Goal: Task Accomplishment & Management: Manage account settings

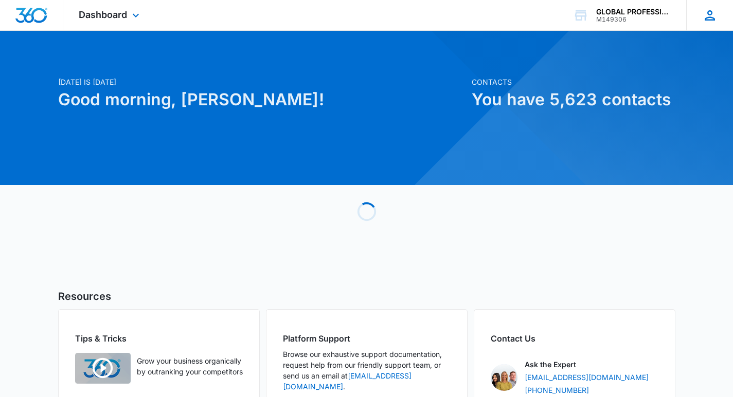
click at [710, 19] on icon at bounding box center [709, 15] width 15 height 15
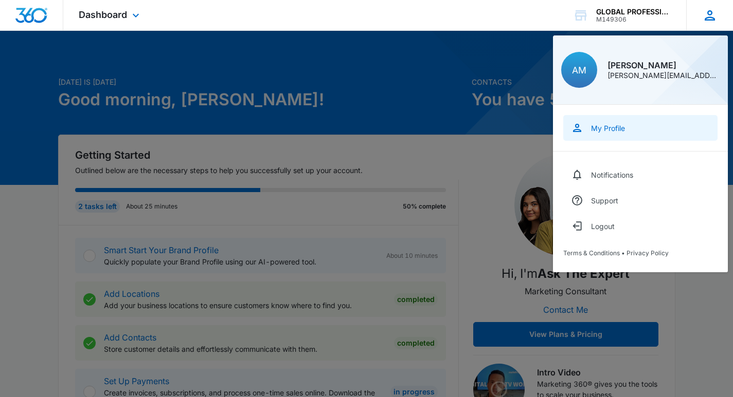
click at [597, 132] on div "My Profile" at bounding box center [608, 128] width 34 height 9
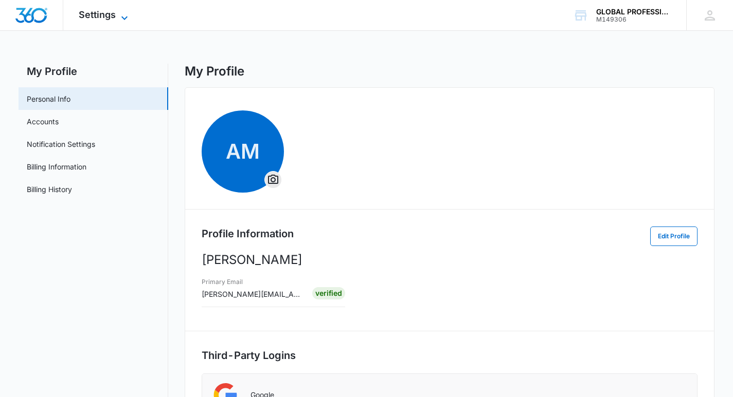
click at [85, 15] on span "Settings" at bounding box center [97, 14] width 37 height 11
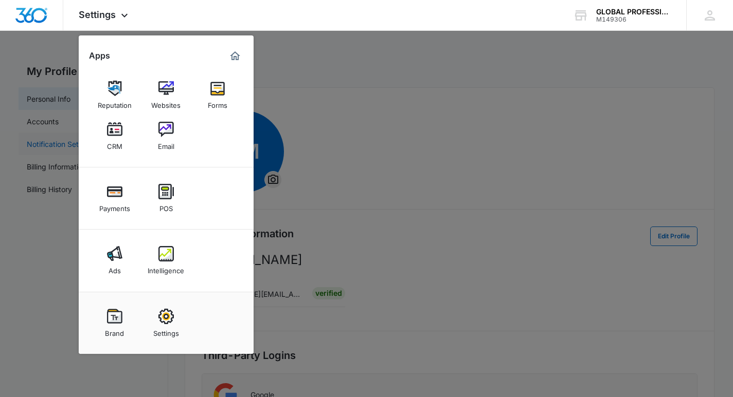
click at [104, 135] on link "CRM" at bounding box center [114, 136] width 39 height 39
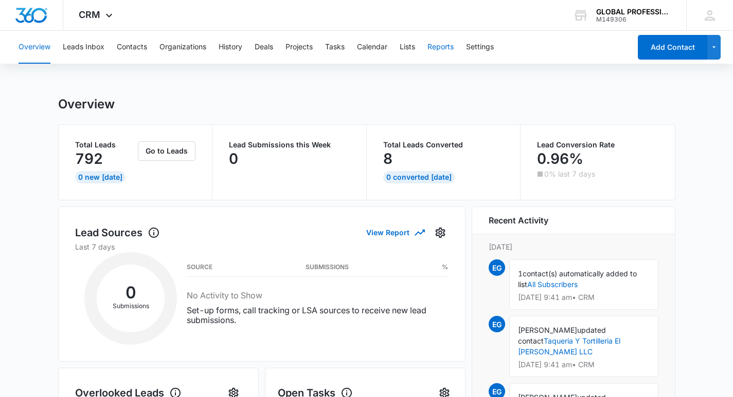
click at [436, 48] on button "Reports" at bounding box center [440, 47] width 26 height 33
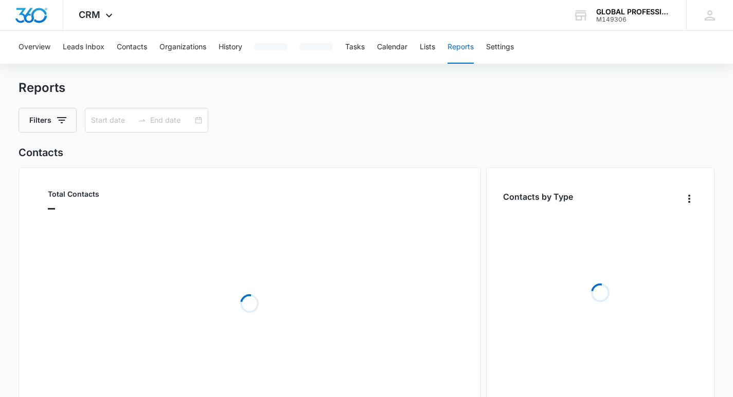
type input "09/07/2025"
type input "10/07/2025"
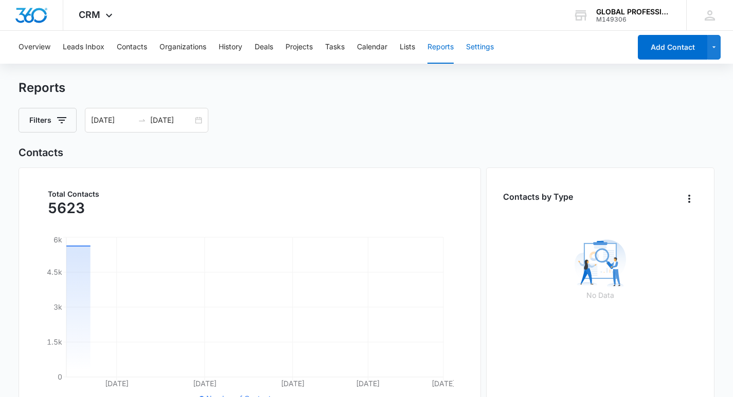
click at [486, 49] on button "Settings" at bounding box center [480, 47] width 28 height 33
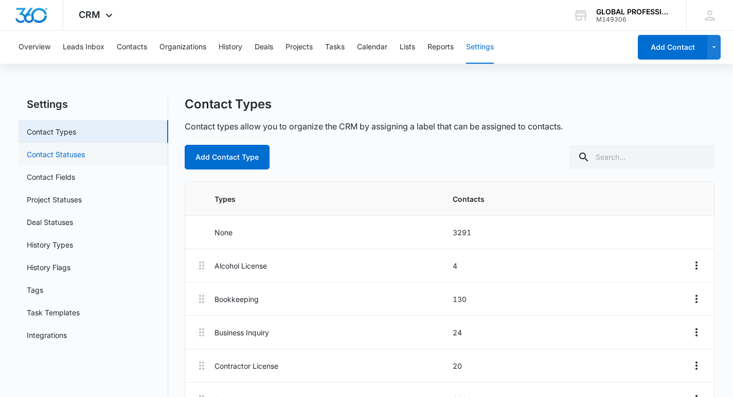
click at [83, 160] on link "Contact Statuses" at bounding box center [56, 154] width 58 height 11
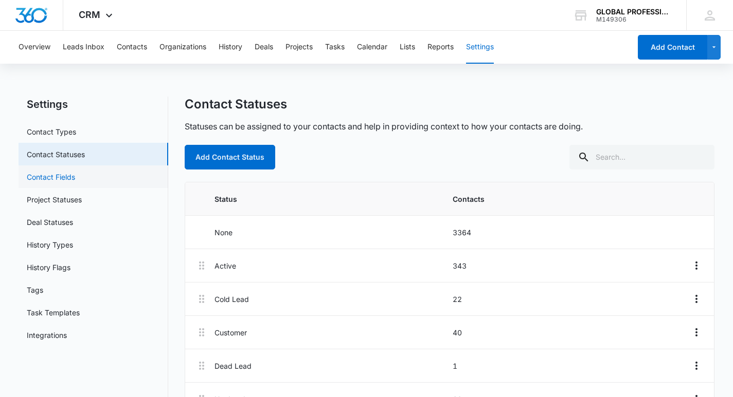
click at [57, 173] on link "Contact Fields" at bounding box center [51, 177] width 48 height 11
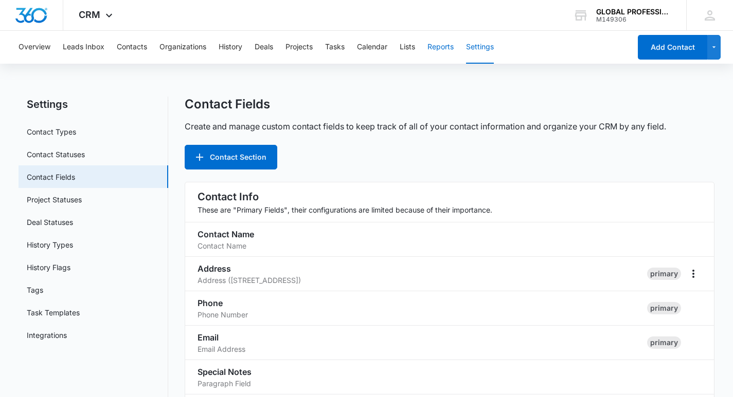
click at [448, 46] on button "Reports" at bounding box center [440, 47] width 26 height 33
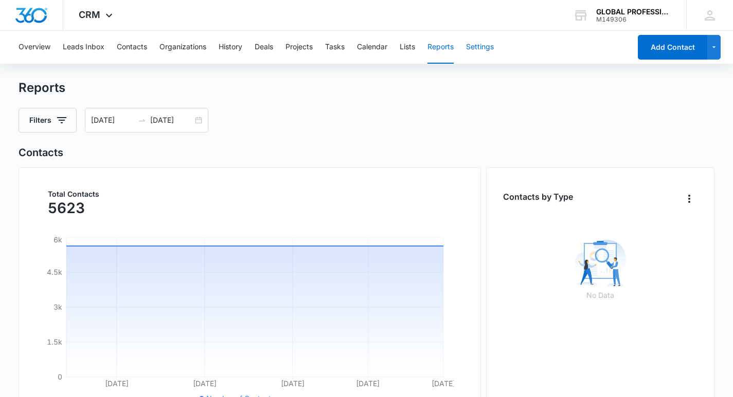
click at [488, 41] on button "Settings" at bounding box center [480, 47] width 28 height 33
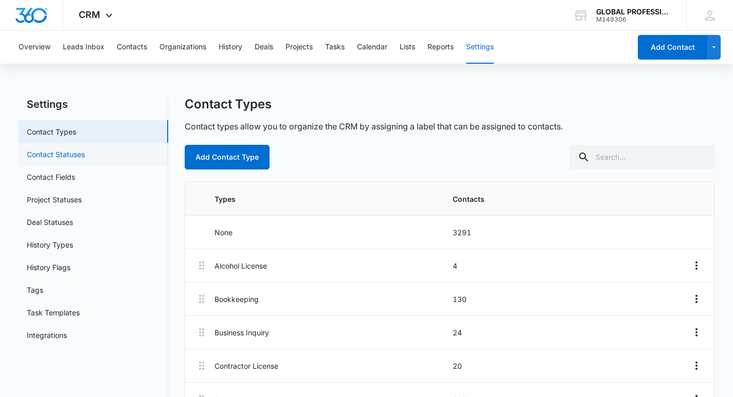
click at [81, 151] on link "Contact Statuses" at bounding box center [56, 154] width 58 height 11
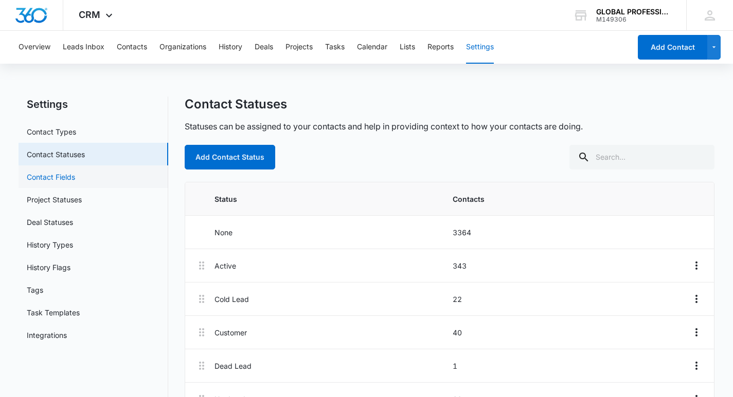
click at [75, 180] on link "Contact Fields" at bounding box center [51, 177] width 48 height 11
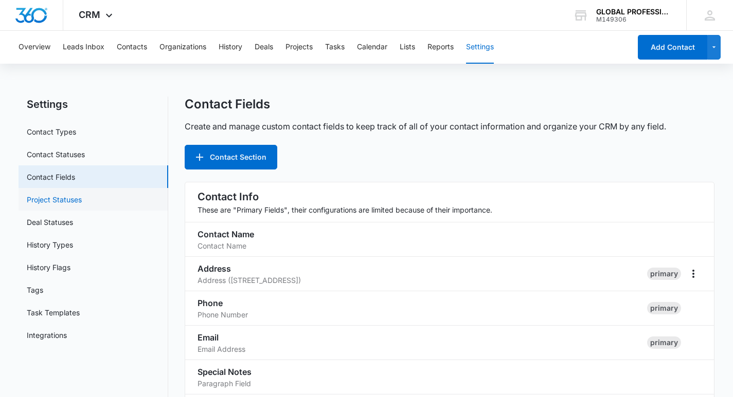
click at [42, 194] on link "Project Statuses" at bounding box center [54, 199] width 55 height 11
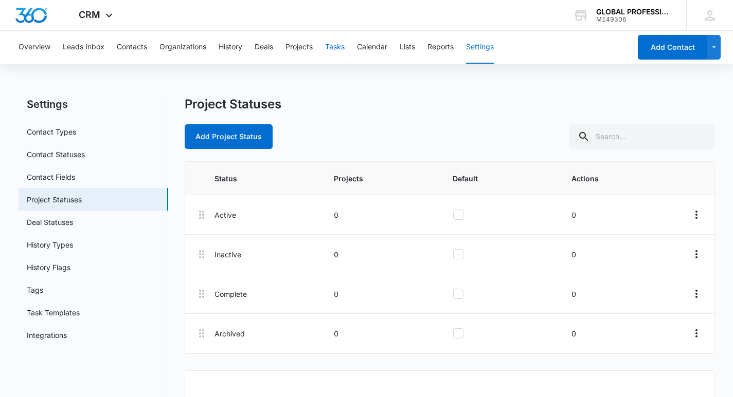
click at [333, 48] on button "Tasks" at bounding box center [335, 47] width 20 height 33
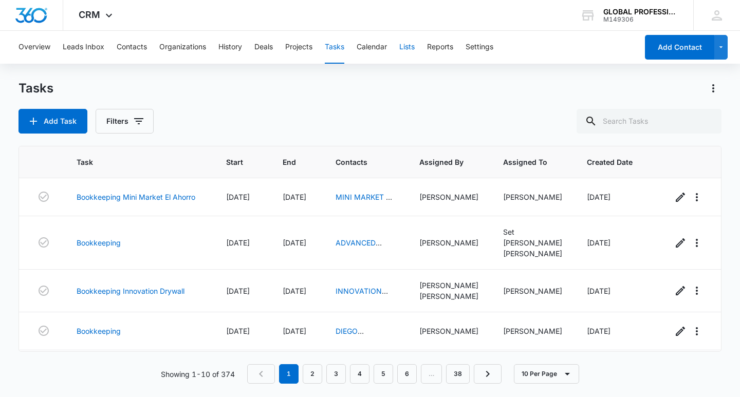
click at [406, 48] on button "Lists" at bounding box center [407, 47] width 15 height 33
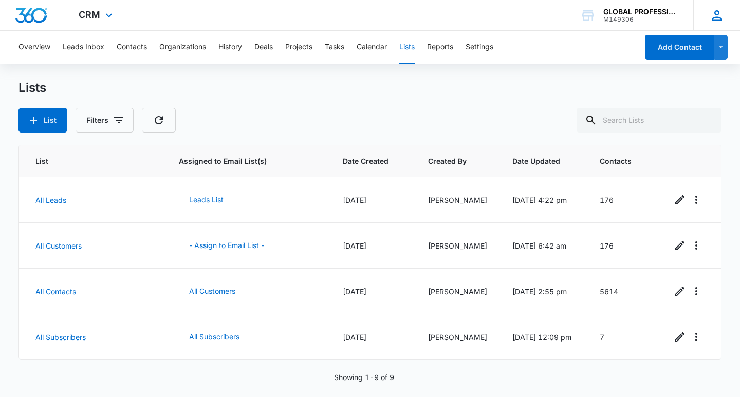
click at [711, 18] on icon at bounding box center [717, 15] width 15 height 15
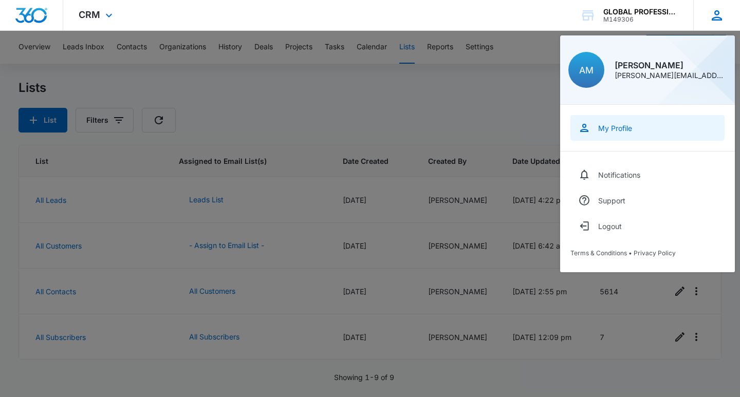
click at [606, 133] on link "My Profile" at bounding box center [648, 128] width 154 height 26
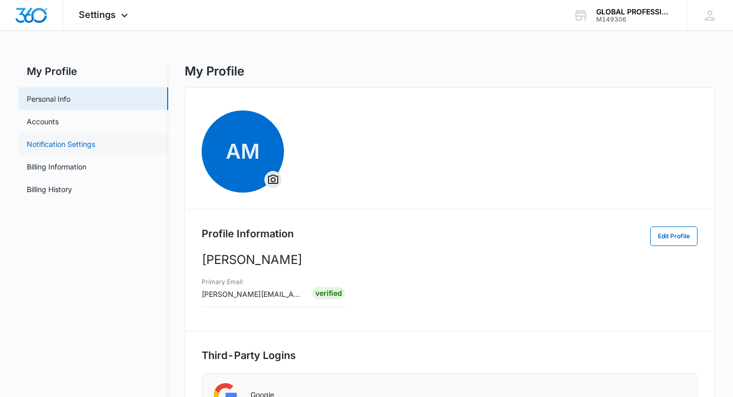
click at [64, 142] on link "Notification Settings" at bounding box center [61, 144] width 68 height 11
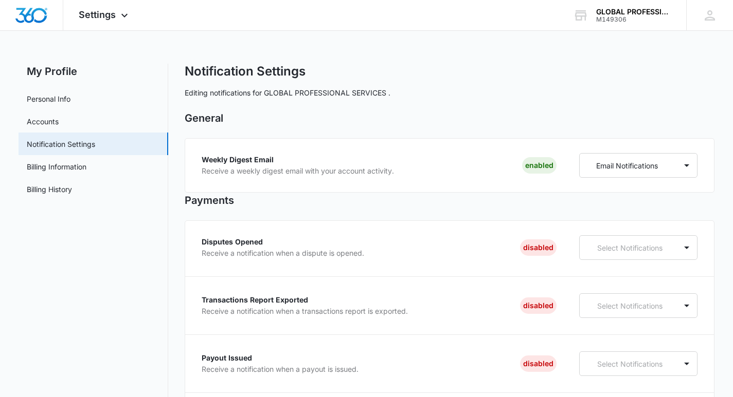
click at [59, 127] on link "Accounts" at bounding box center [43, 121] width 32 height 11
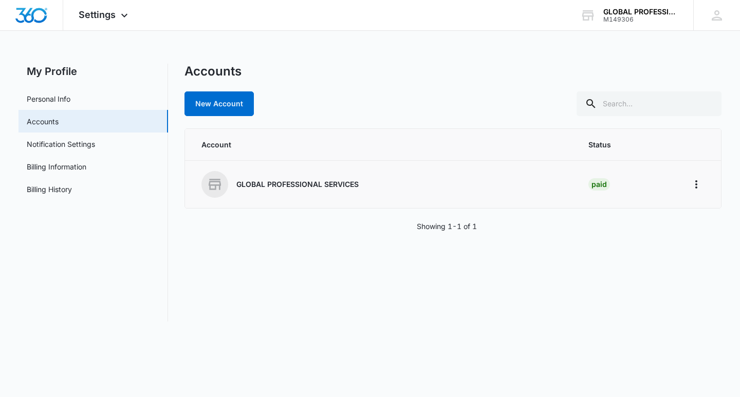
click at [254, 186] on p "GLOBAL PROFESSIONAL SERVICES" at bounding box center [298, 184] width 122 height 10
click at [201, 181] on td "GLOBAL PROFESSIONAL SERVICES" at bounding box center [380, 185] width 391 height 48
click at [124, 7] on div "Settings Apps Reputation Websites Forms CRM Email Payments POS Ads Intelligence…" at bounding box center [104, 15] width 83 height 30
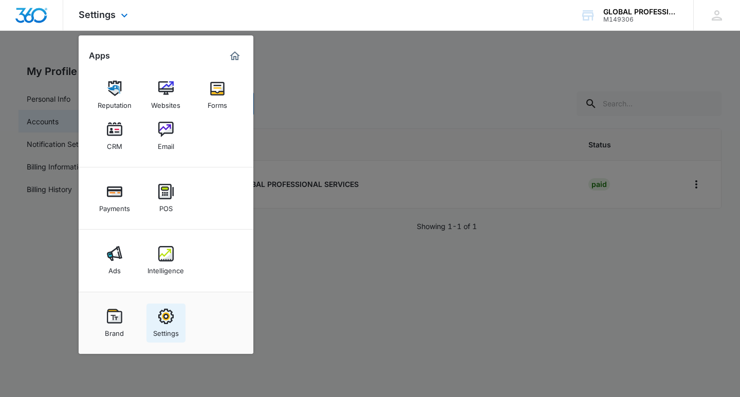
click at [168, 321] on img at bounding box center [165, 316] width 15 height 15
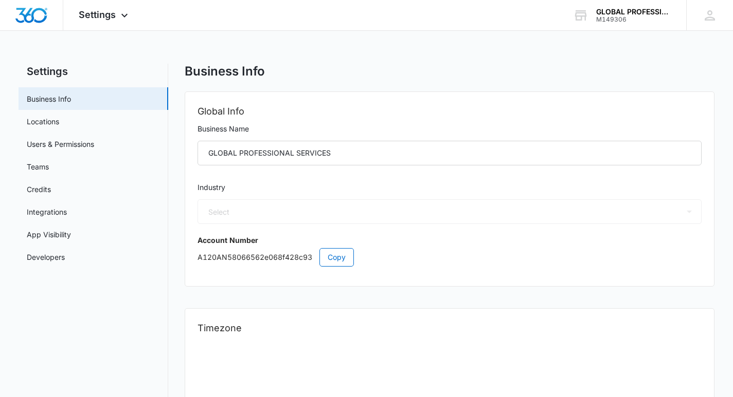
select select "33"
select select "US"
select select "America/Chicago"
click at [58, 150] on link "Users & Permissions" at bounding box center [60, 144] width 67 height 11
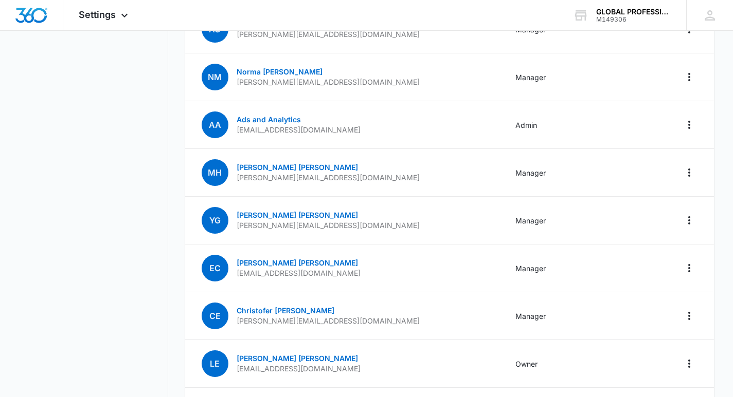
scroll to position [51, 0]
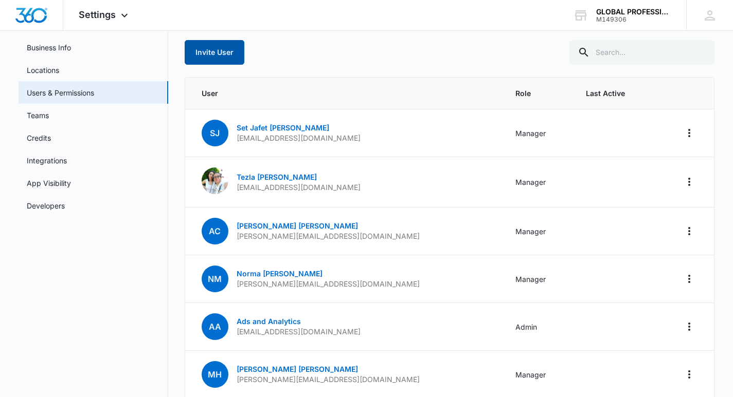
click at [216, 49] on button "Invite User" at bounding box center [215, 52] width 60 height 25
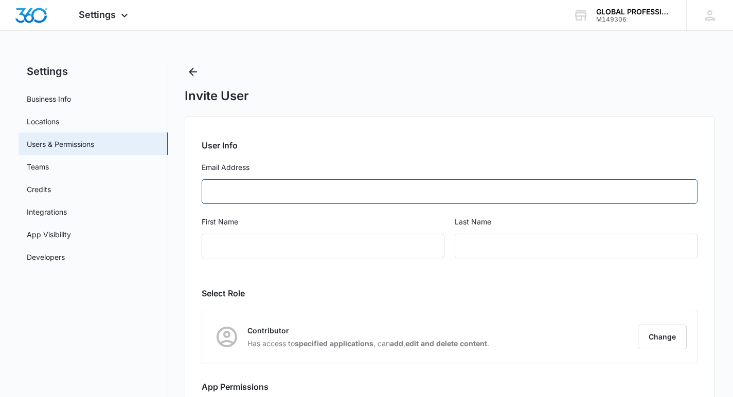
click at [264, 195] on input "Email Address" at bounding box center [450, 191] width 496 height 25
click at [274, 190] on input "Email Address" at bounding box center [450, 191] width 496 height 25
paste input "pamela@myezglobal.com"
type input "pamela@myezglobal.com"
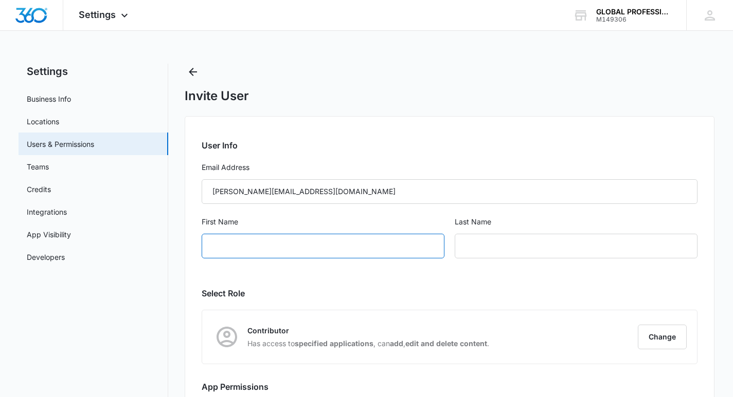
click at [264, 243] on input "First Name" at bounding box center [323, 246] width 243 height 25
type input "Pamela"
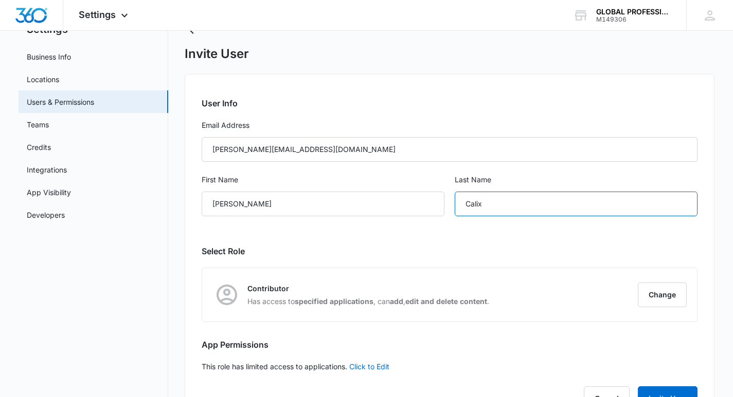
scroll to position [85, 0]
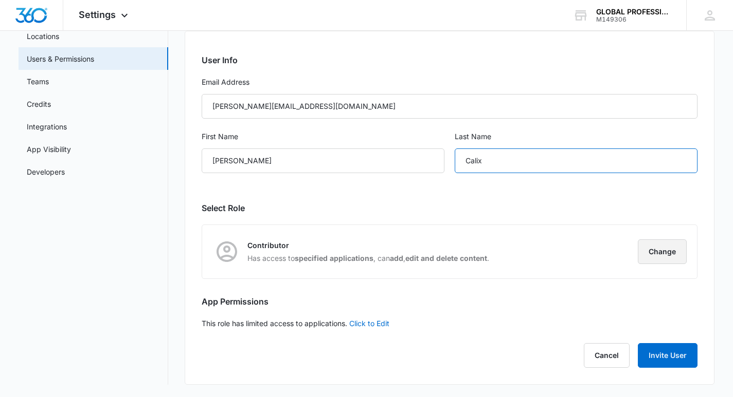
type input "Calix"
click at [654, 253] on button "Change" at bounding box center [662, 252] width 49 height 25
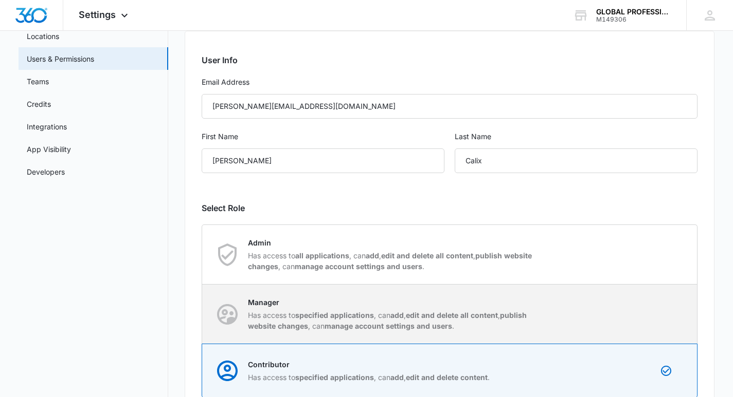
click at [284, 315] on p "Has access to specified applications , can add , edit and delete all content , …" at bounding box center [392, 321] width 289 height 22
click at [203, 315] on input "Manager Has access to specified applications , can add , edit and delete all co…" at bounding box center [202, 314] width 1 height 1
radio input "true"
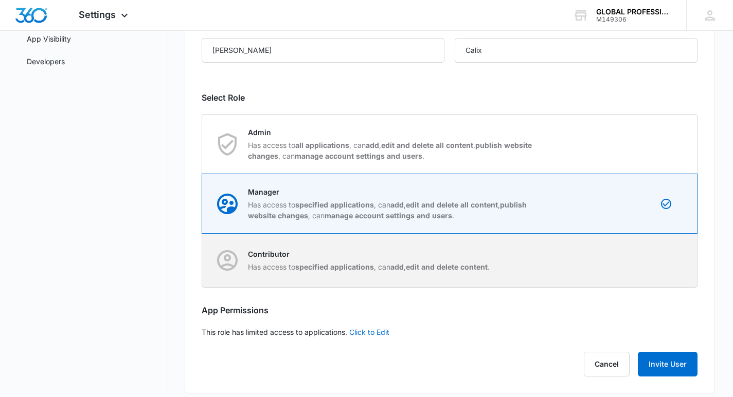
scroll to position [205, 0]
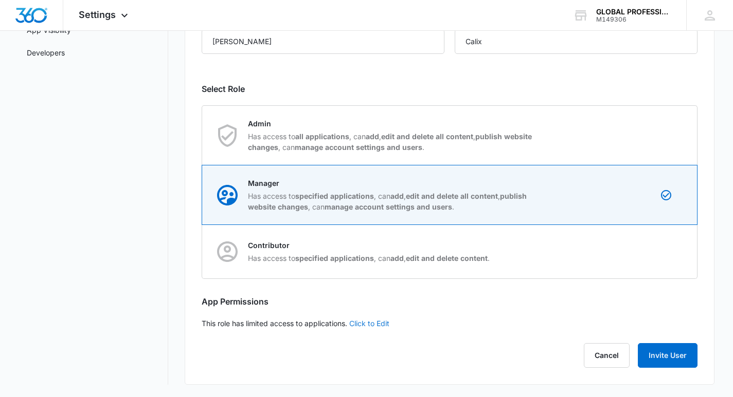
click at [370, 325] on link "Click to Edit" at bounding box center [369, 323] width 40 height 9
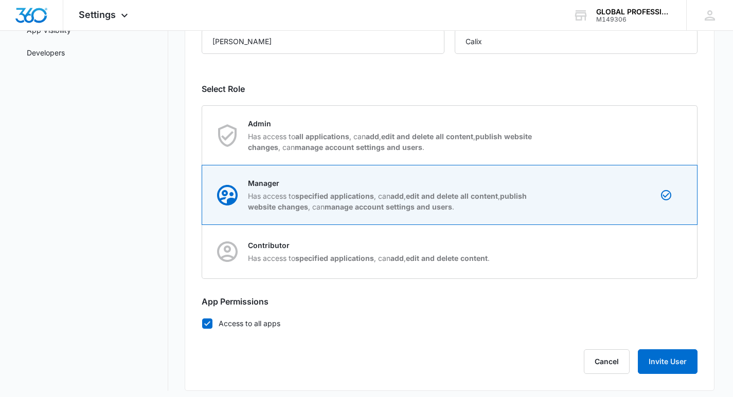
scroll to position [211, 0]
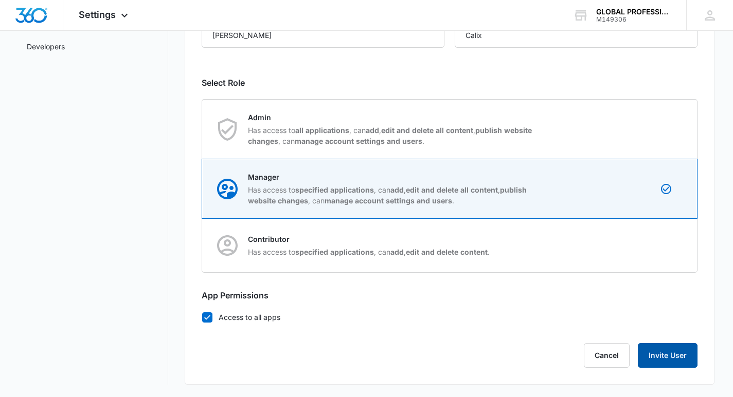
click at [660, 360] on button "Invite User" at bounding box center [668, 355] width 60 height 25
